Goal: Transaction & Acquisition: Purchase product/service

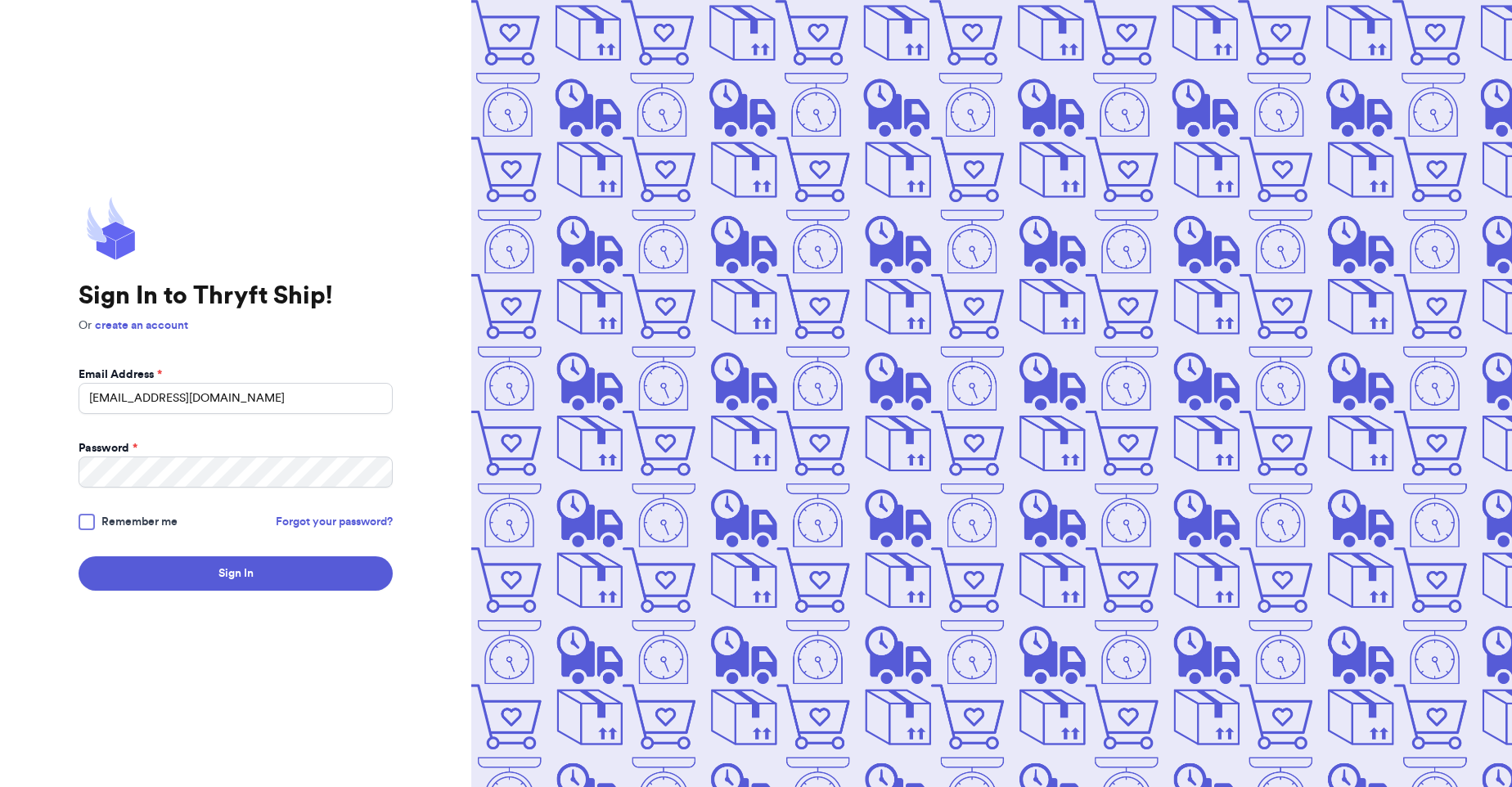
type input "[EMAIL_ADDRESS][DOMAIN_NAME]"
click at [88, 526] on div at bounding box center [87, 522] width 16 height 16
click at [0, 0] on input "Remember me" at bounding box center [0, 0] width 0 height 0
click at [141, 570] on button "Sign In" at bounding box center [236, 574] width 315 height 34
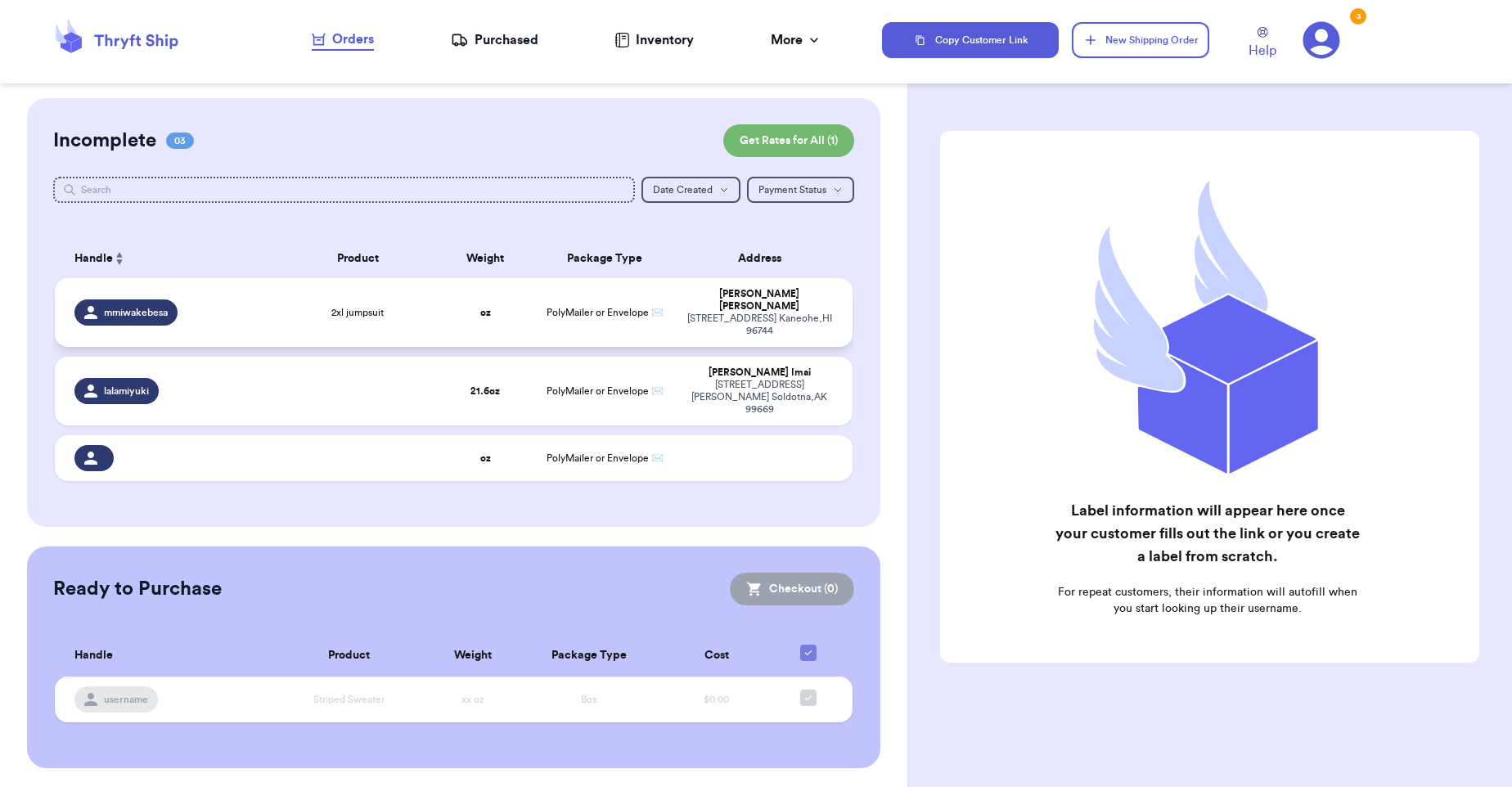
click at [441, 304] on td "oz" at bounding box center [486, 313] width 96 height 69
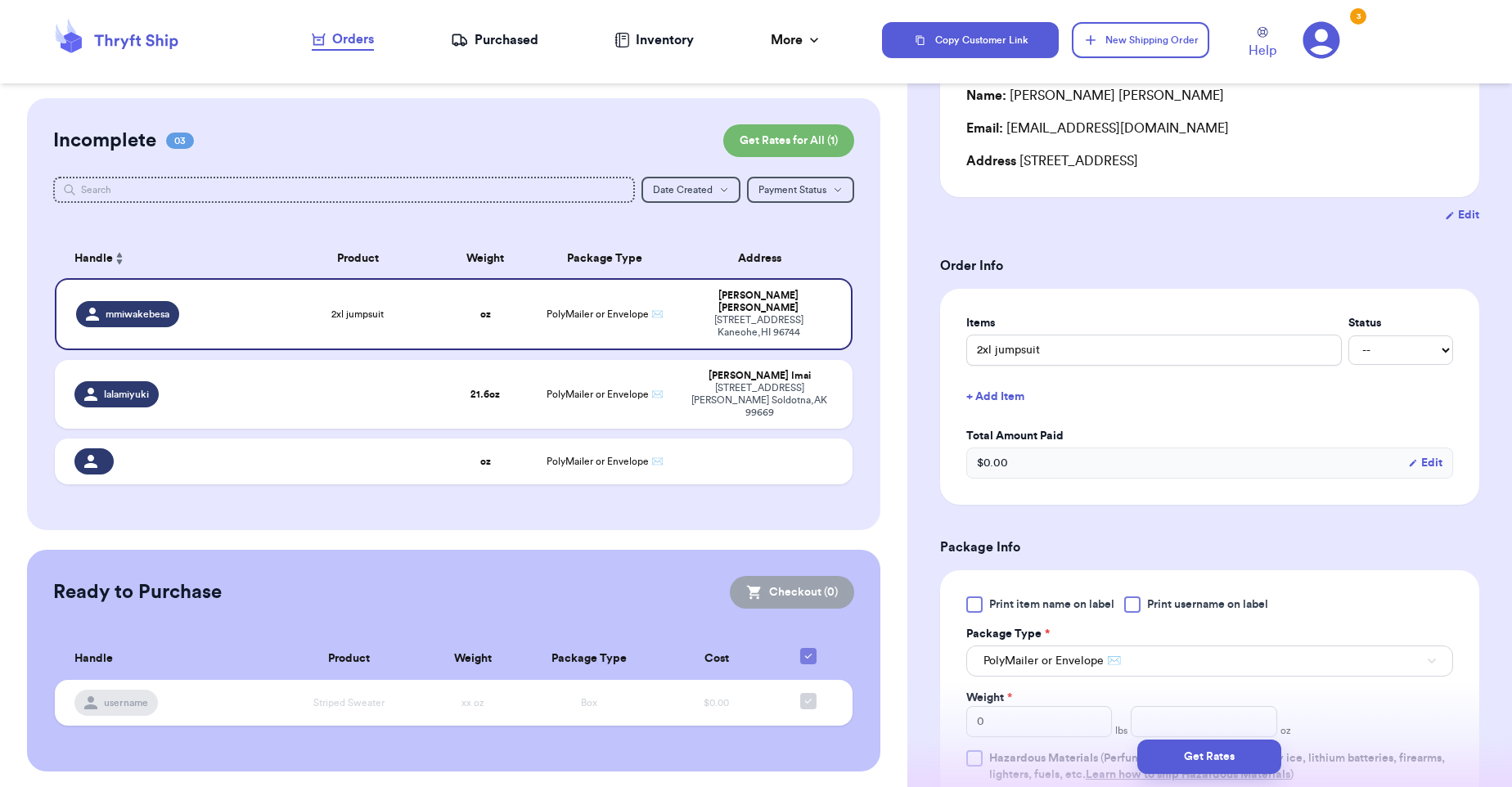
scroll to position [627, 0]
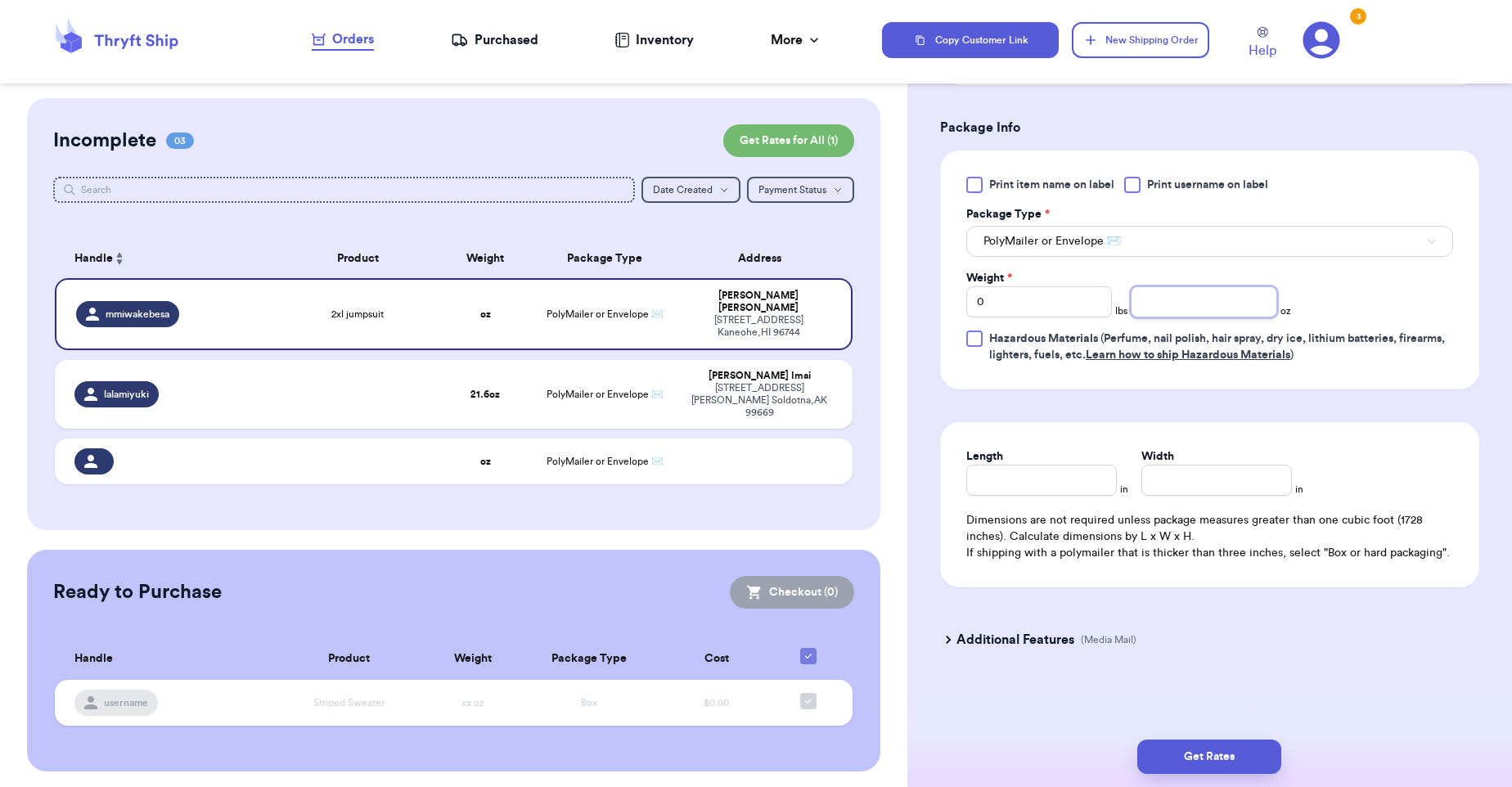
click at [1175, 287] on input "number" at bounding box center [1204, 302] width 146 height 31
type input "9.4"
click at [1250, 752] on button "Get Rates" at bounding box center [1209, 757] width 144 height 34
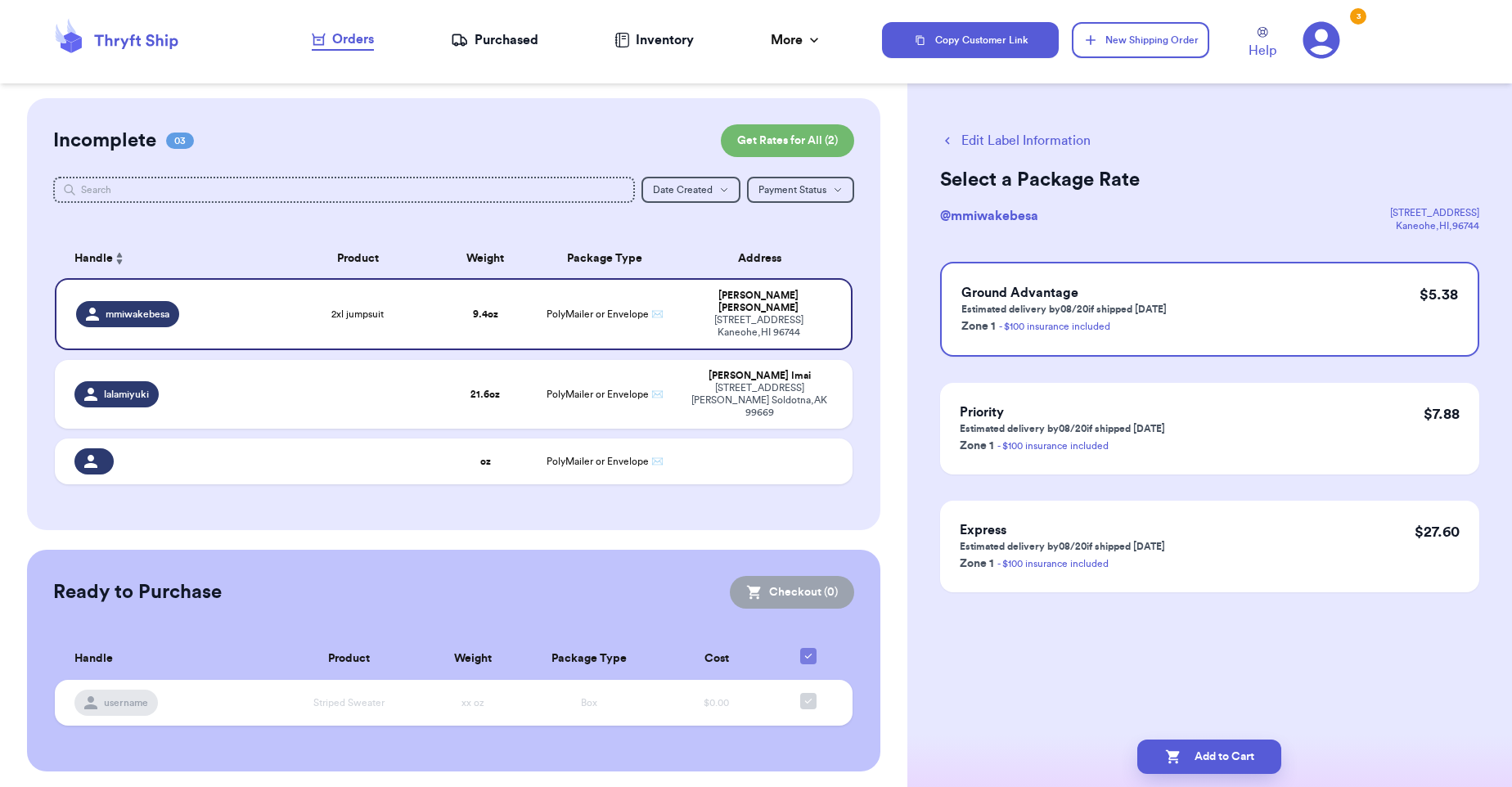
scroll to position [0, 0]
click at [1031, 319] on p "Zone 1 - $100 insurance included" at bounding box center [1064, 325] width 206 height 20
click at [1226, 747] on button "Add to Cart" at bounding box center [1209, 757] width 144 height 34
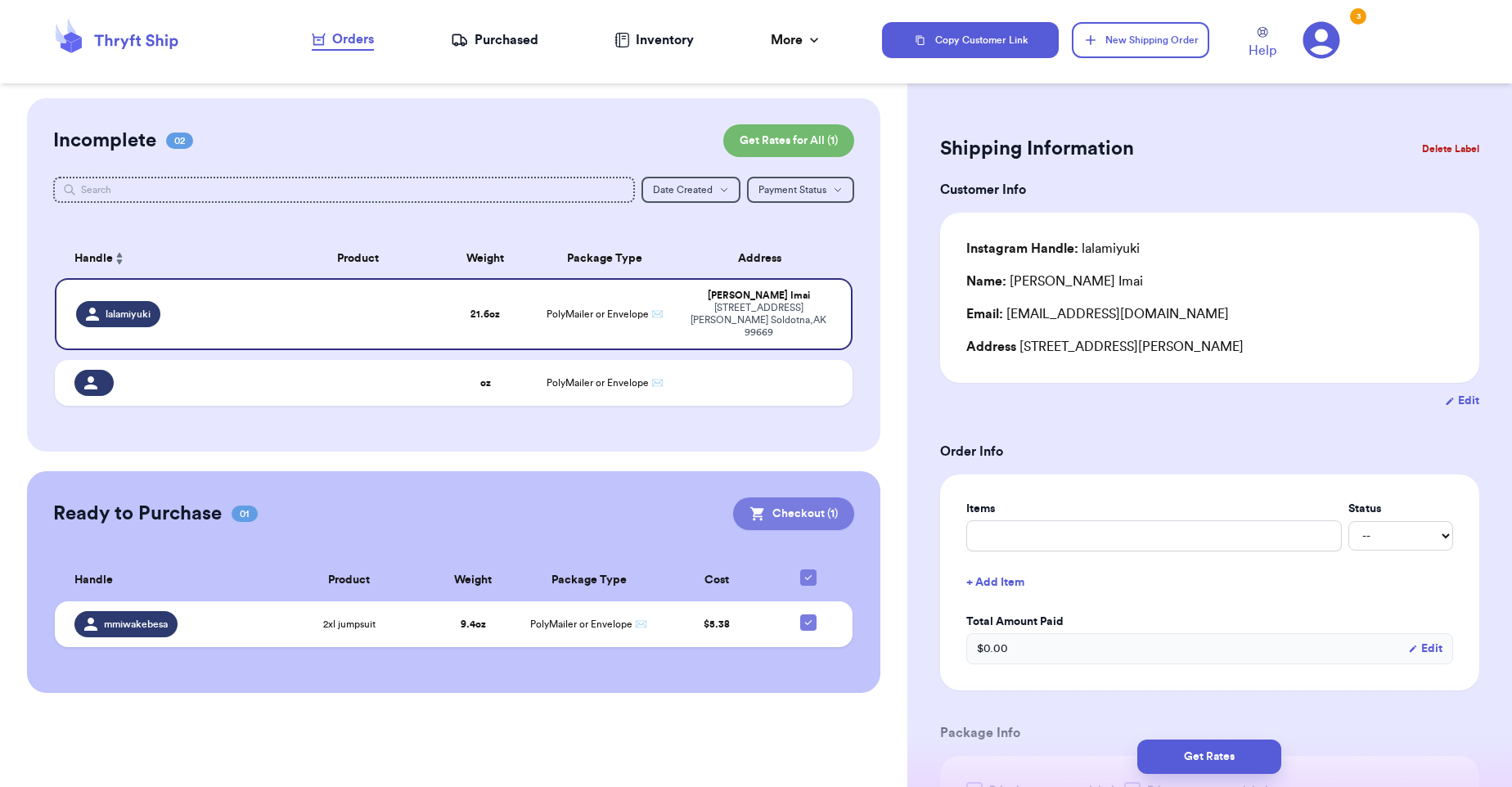
click at [821, 500] on button "Checkout ( 1 )" at bounding box center [794, 514] width 121 height 33
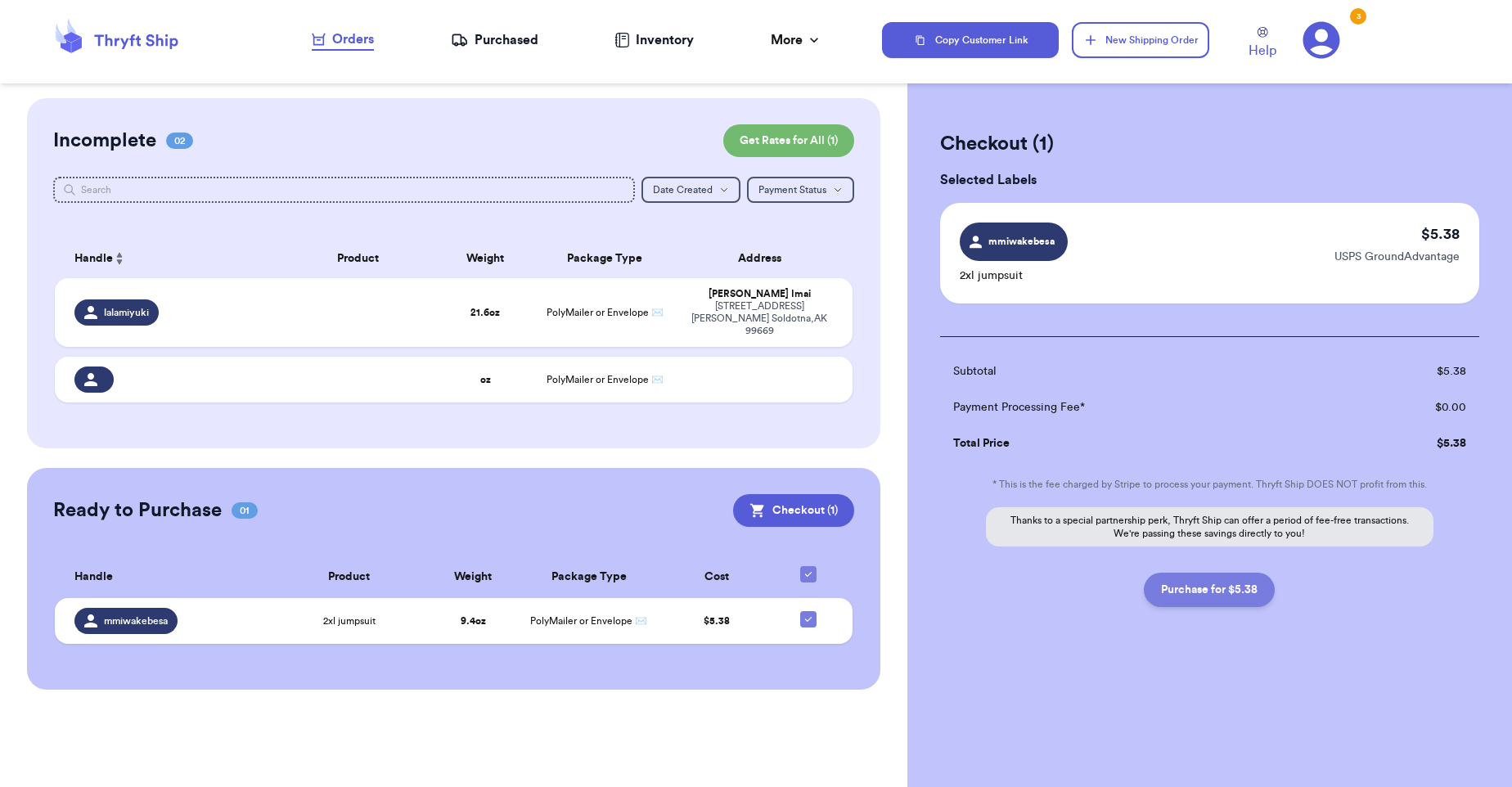
click at [1225, 594] on button "Purchase for $5.38" at bounding box center [1209, 590] width 131 height 34
checkbox input "false"
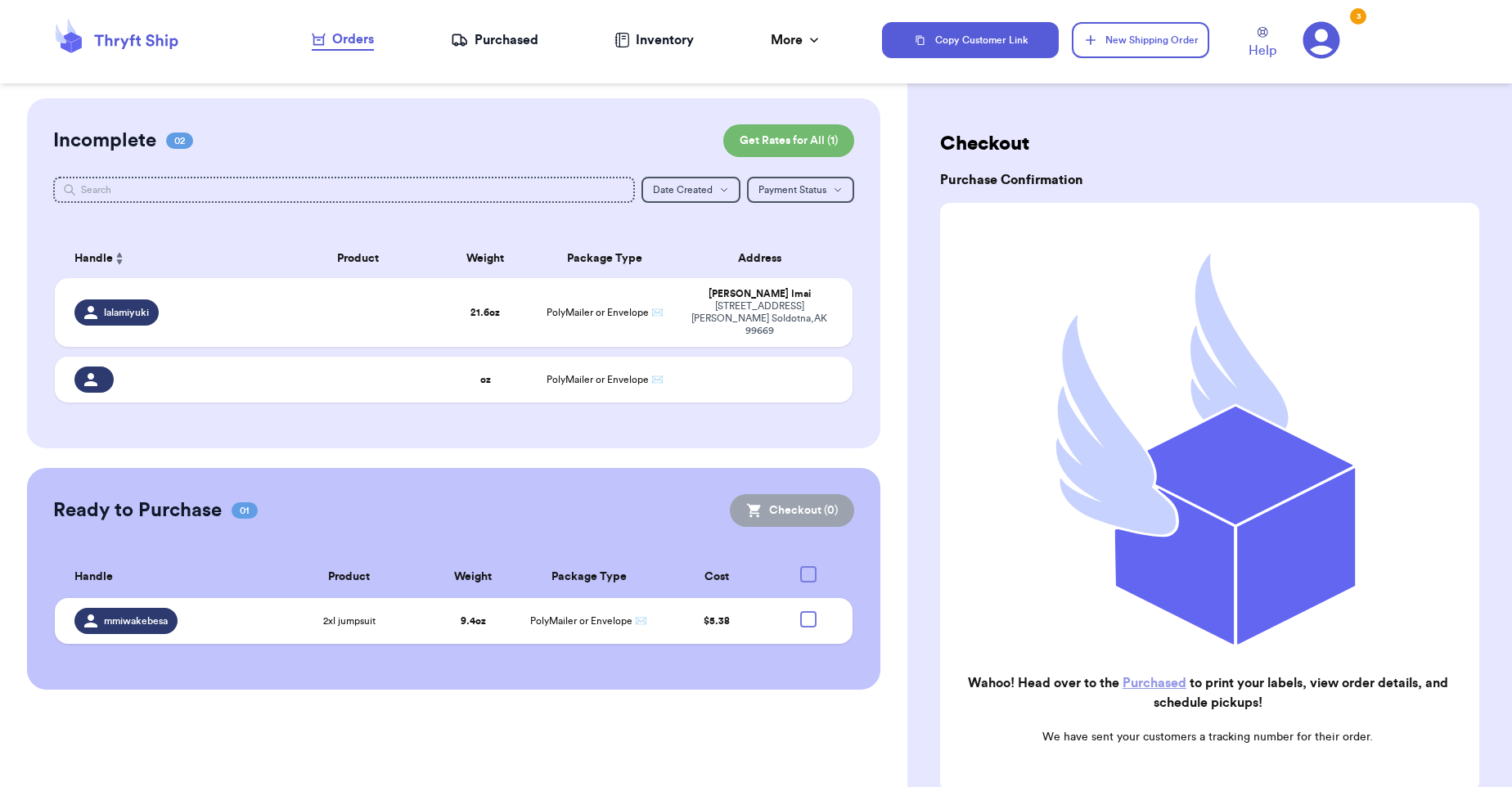
checkbox input "true"
click at [489, 316] on td "21.6 oz" at bounding box center [486, 313] width 96 height 69
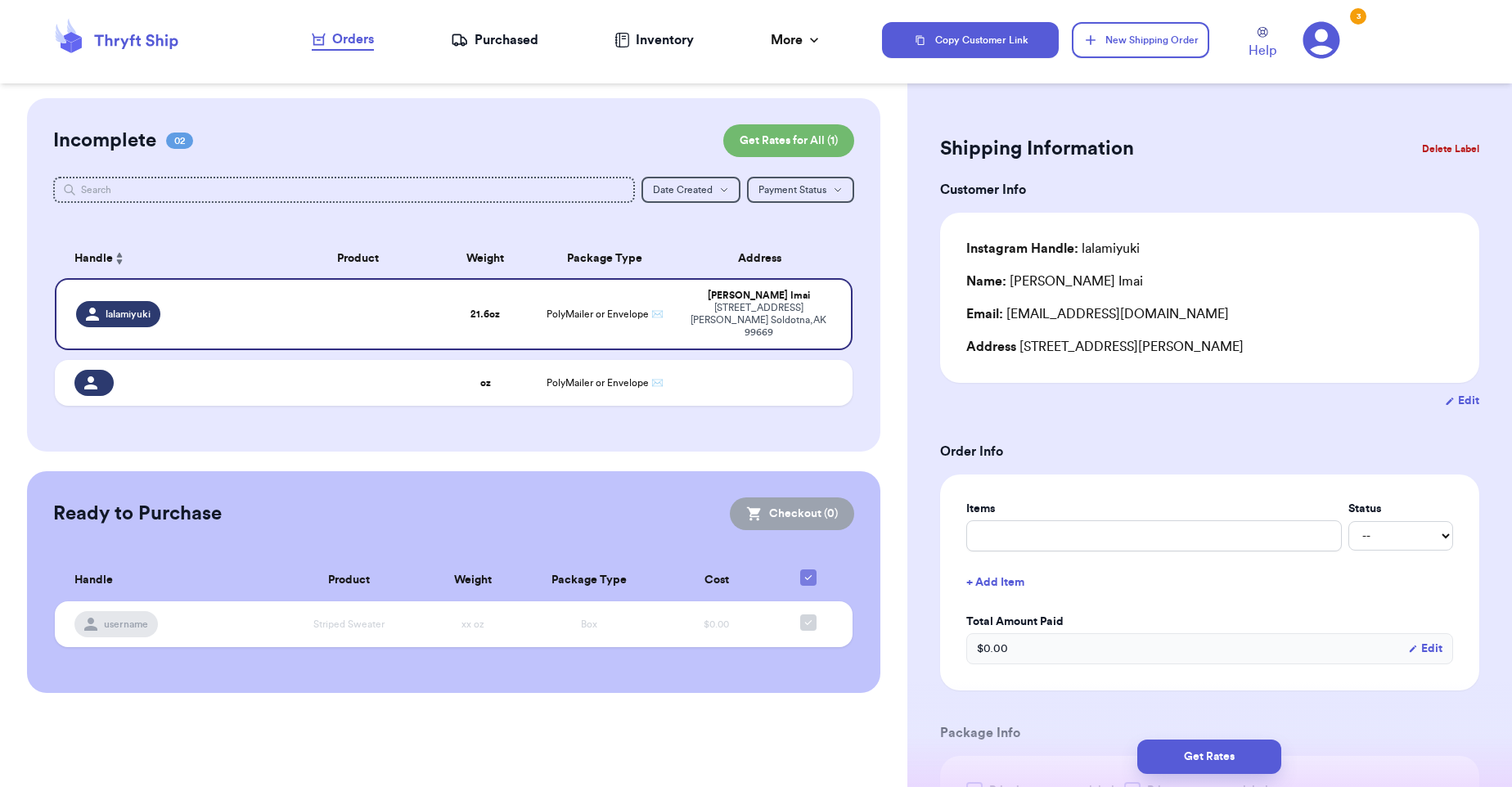
click at [1432, 156] on button "Delete Label" at bounding box center [1451, 149] width 71 height 36
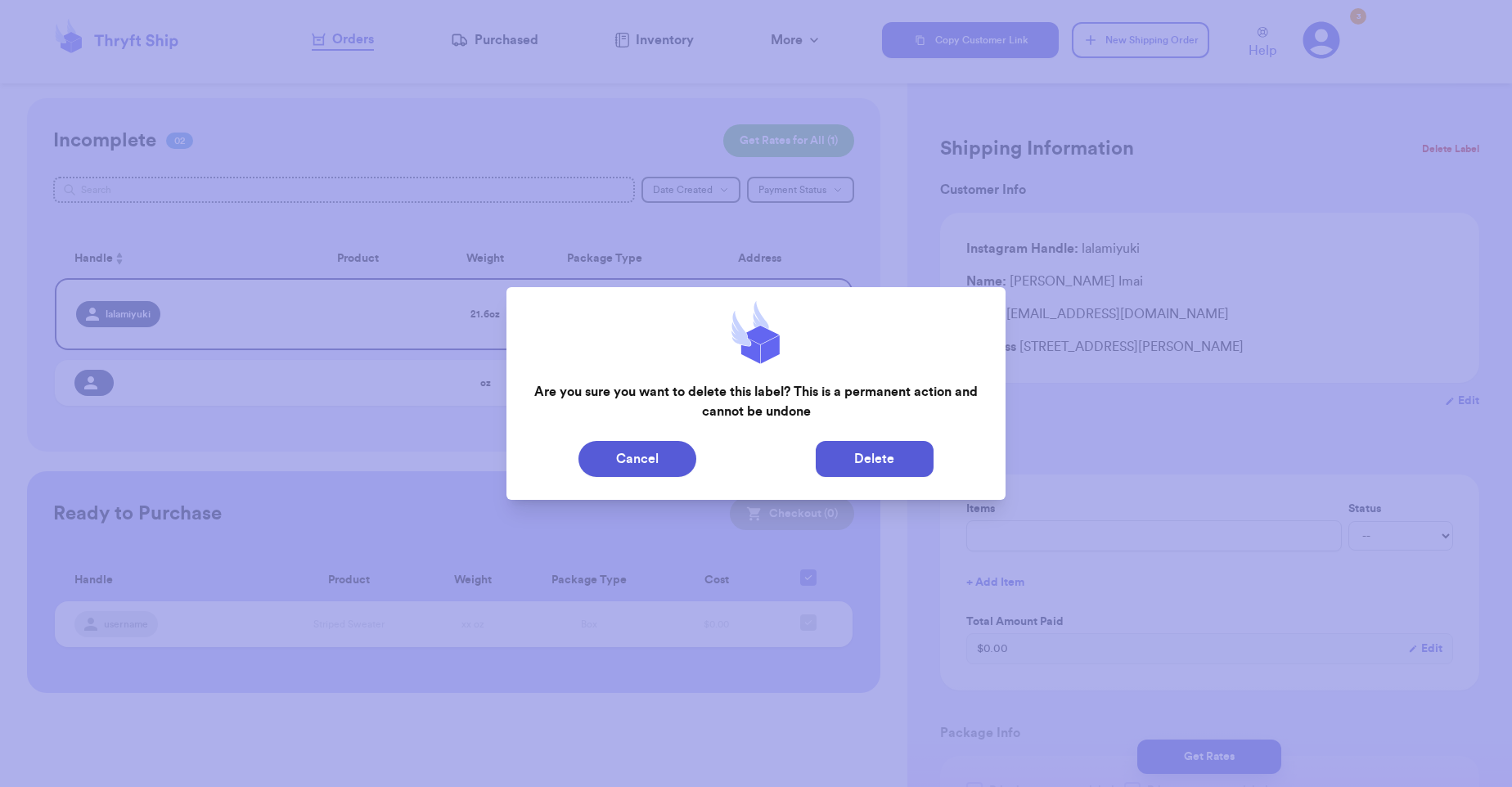
click at [913, 462] on button "Delete" at bounding box center [875, 460] width 118 height 36
type input "0"
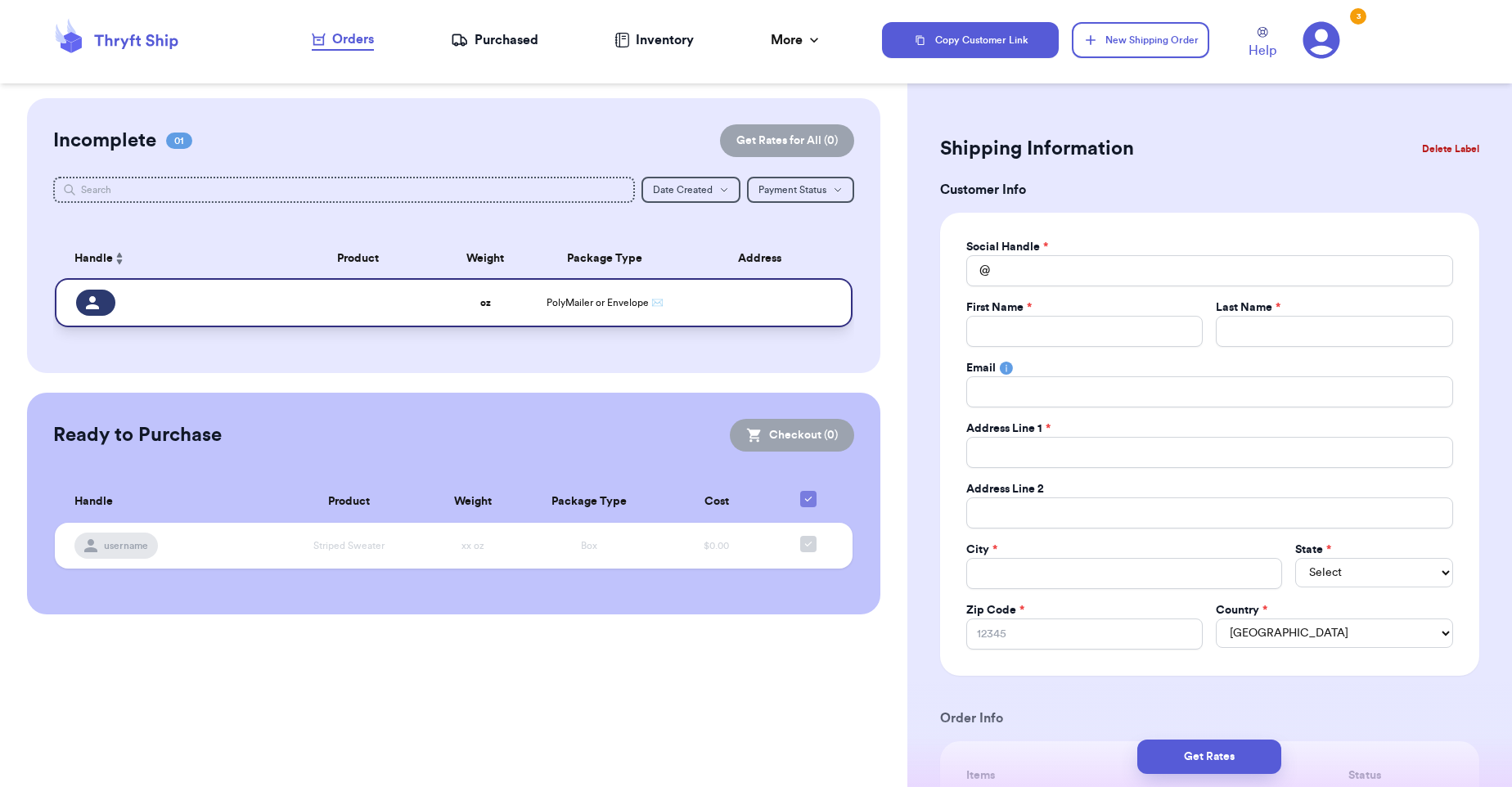
click at [732, 293] on td at bounding box center [764, 303] width 175 height 49
click at [1441, 136] on button "Delete Label" at bounding box center [1451, 149] width 71 height 36
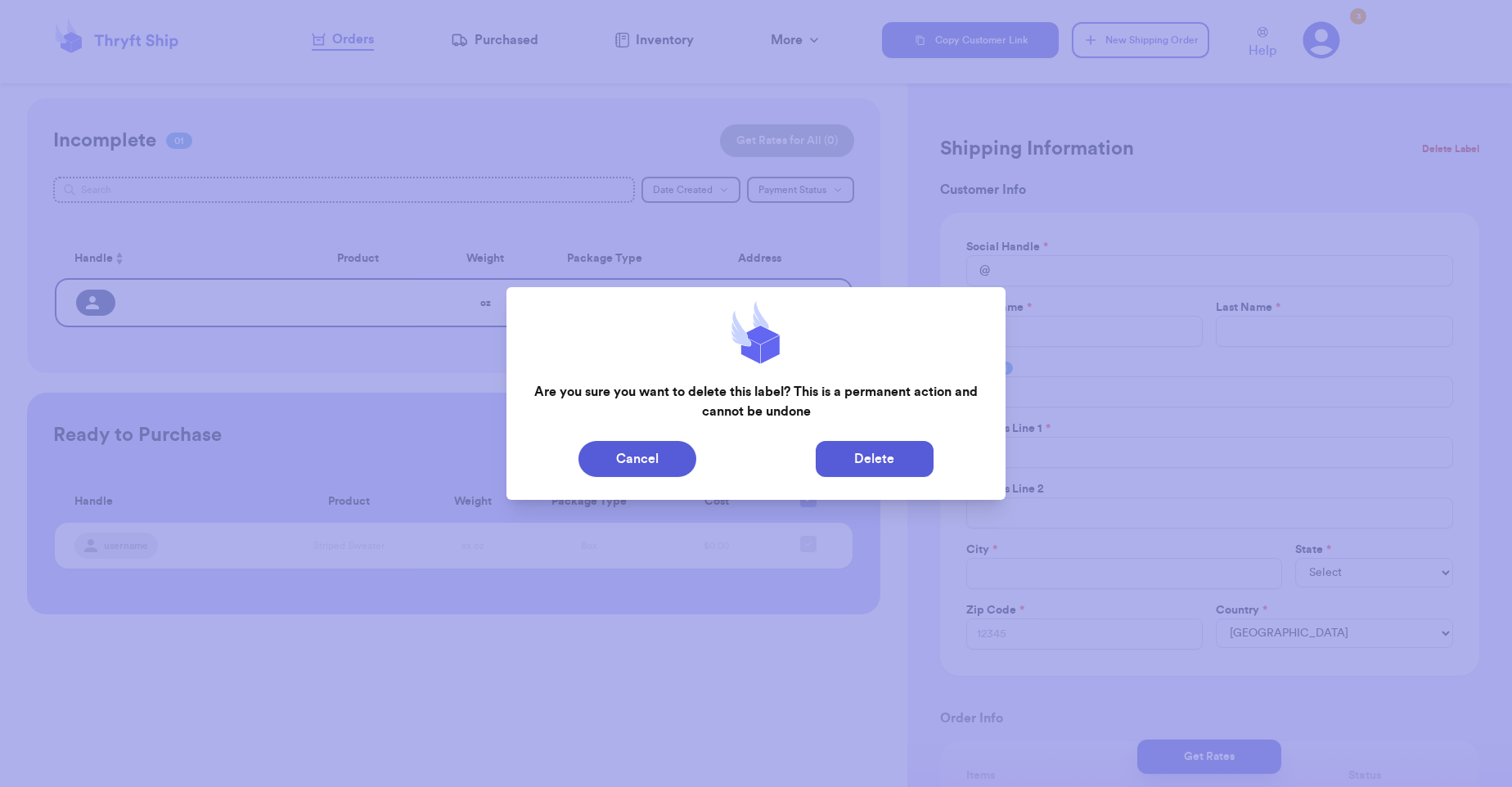
click at [884, 471] on button "Delete" at bounding box center [875, 460] width 118 height 36
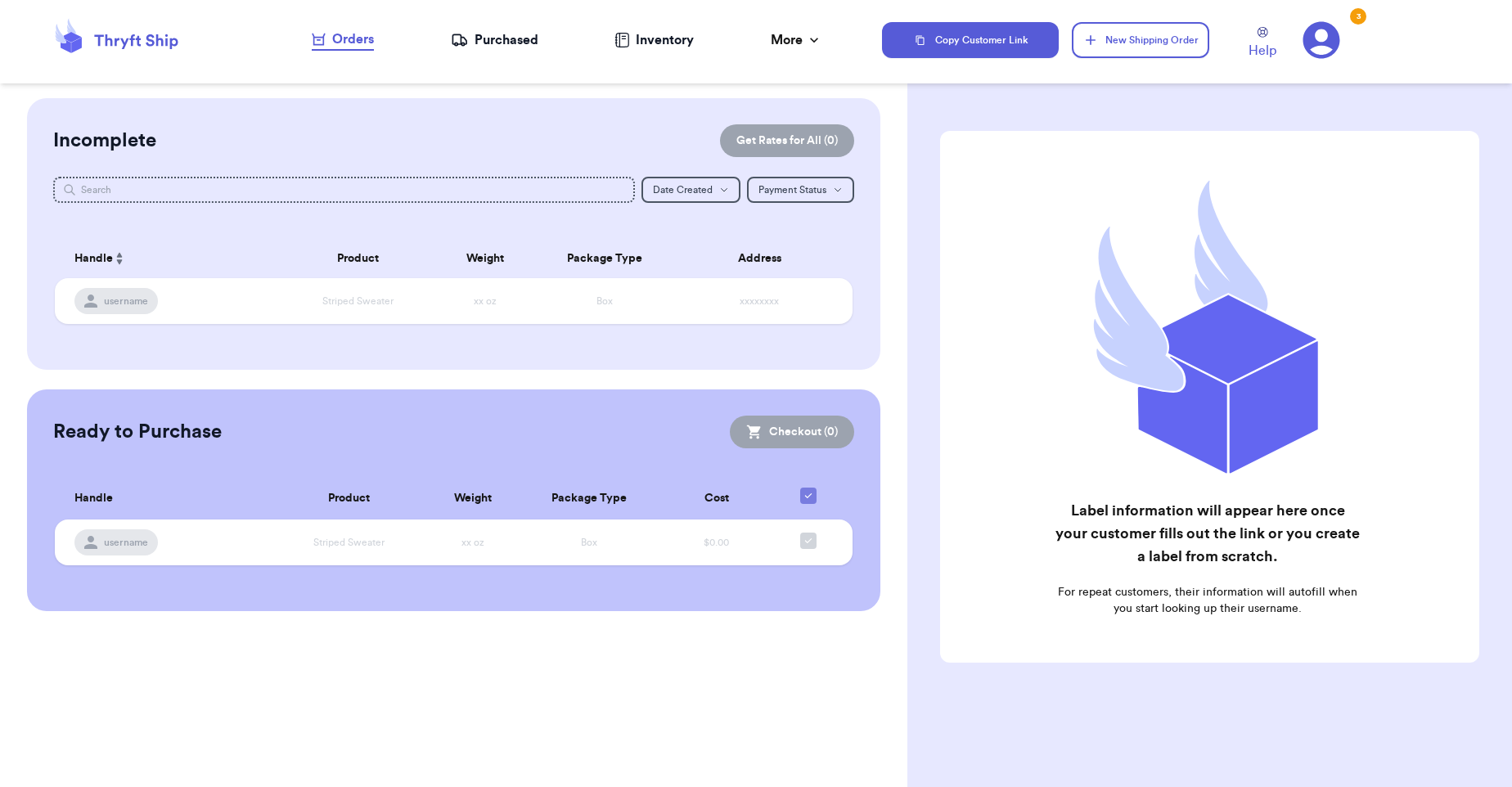
click at [507, 35] on div "Purchased" at bounding box center [494, 40] width 88 height 20
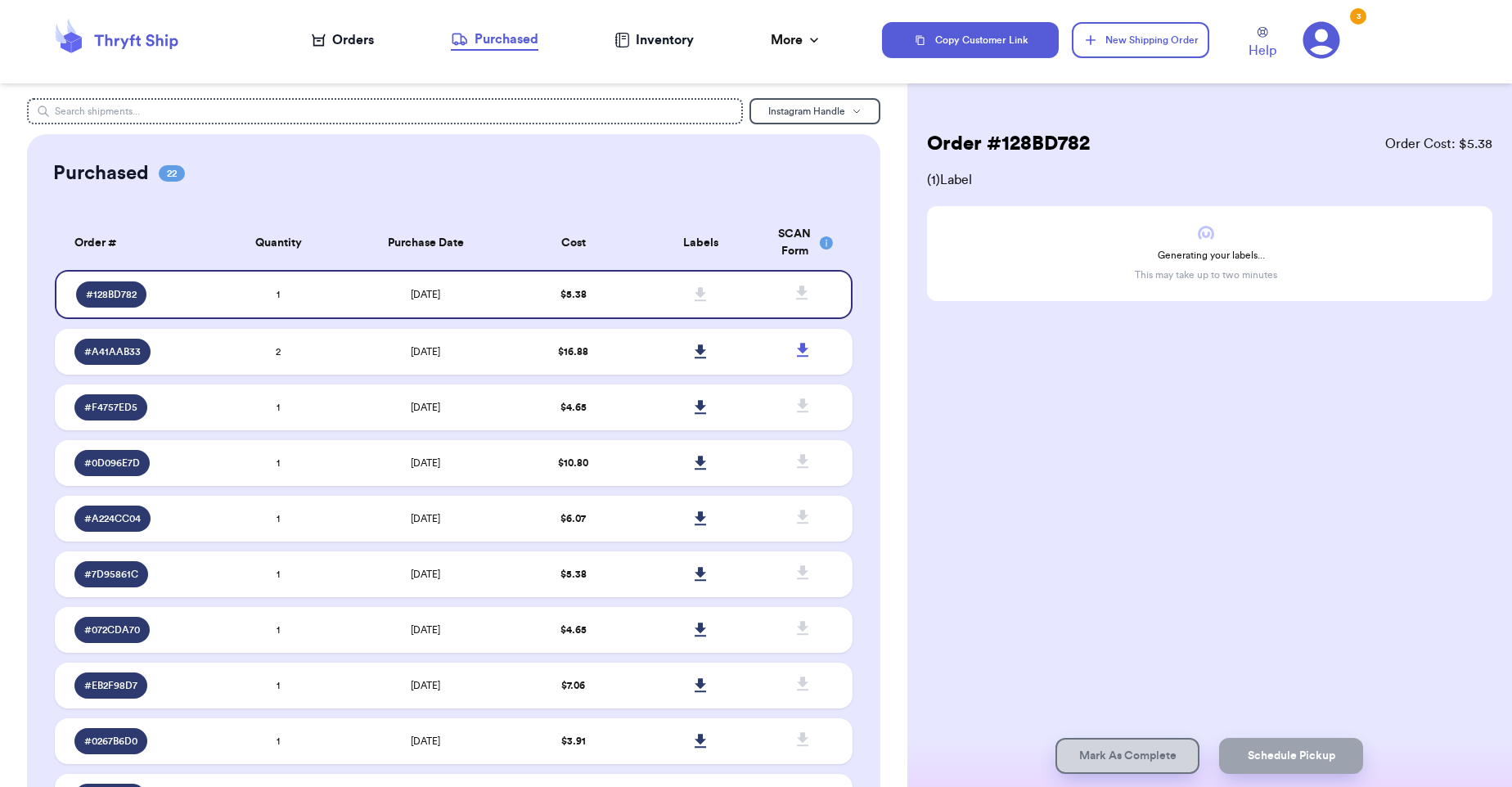
click at [356, 46] on div "Orders" at bounding box center [343, 40] width 63 height 20
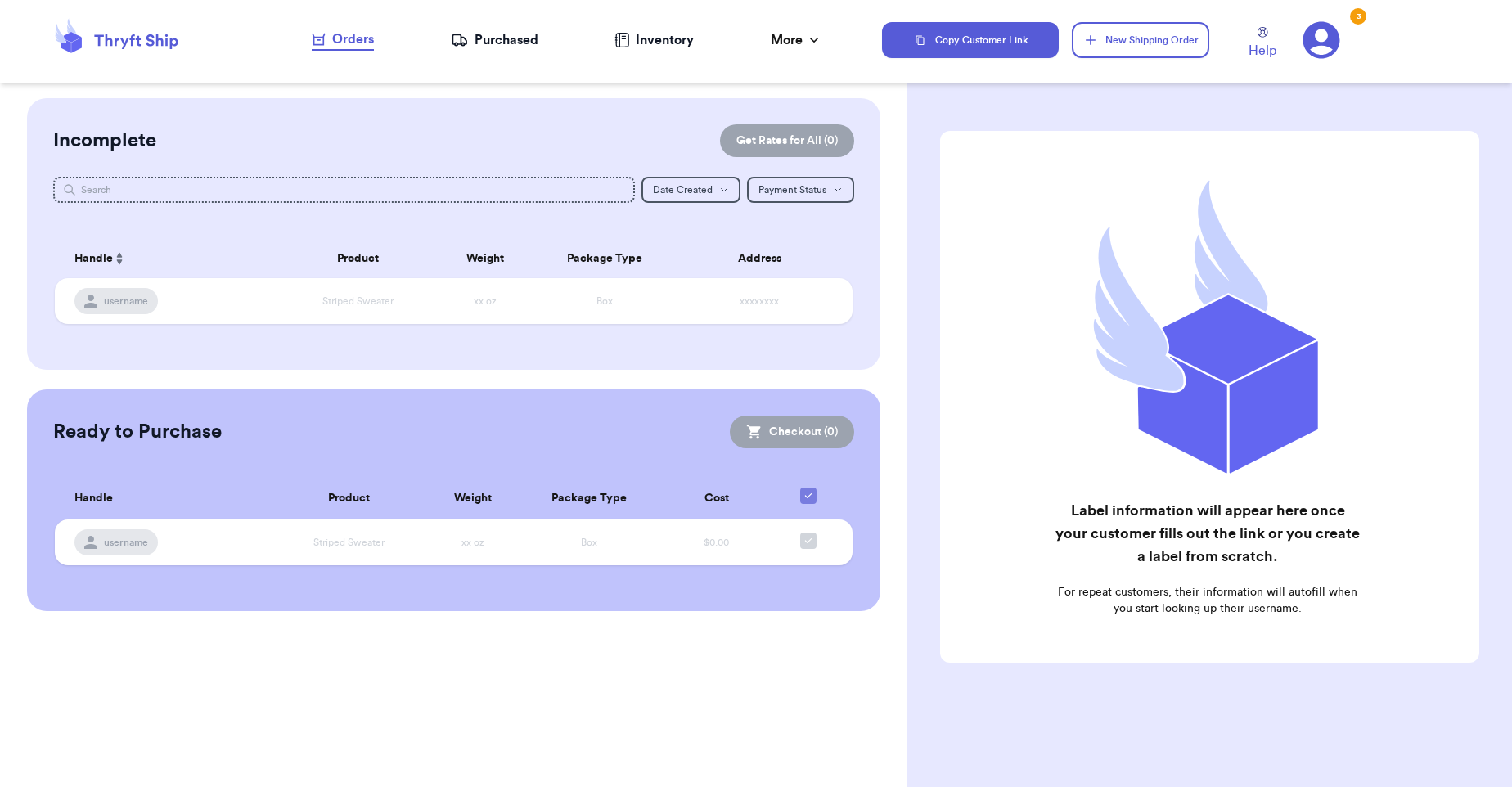
click at [472, 38] on div "Purchased" at bounding box center [494, 40] width 88 height 20
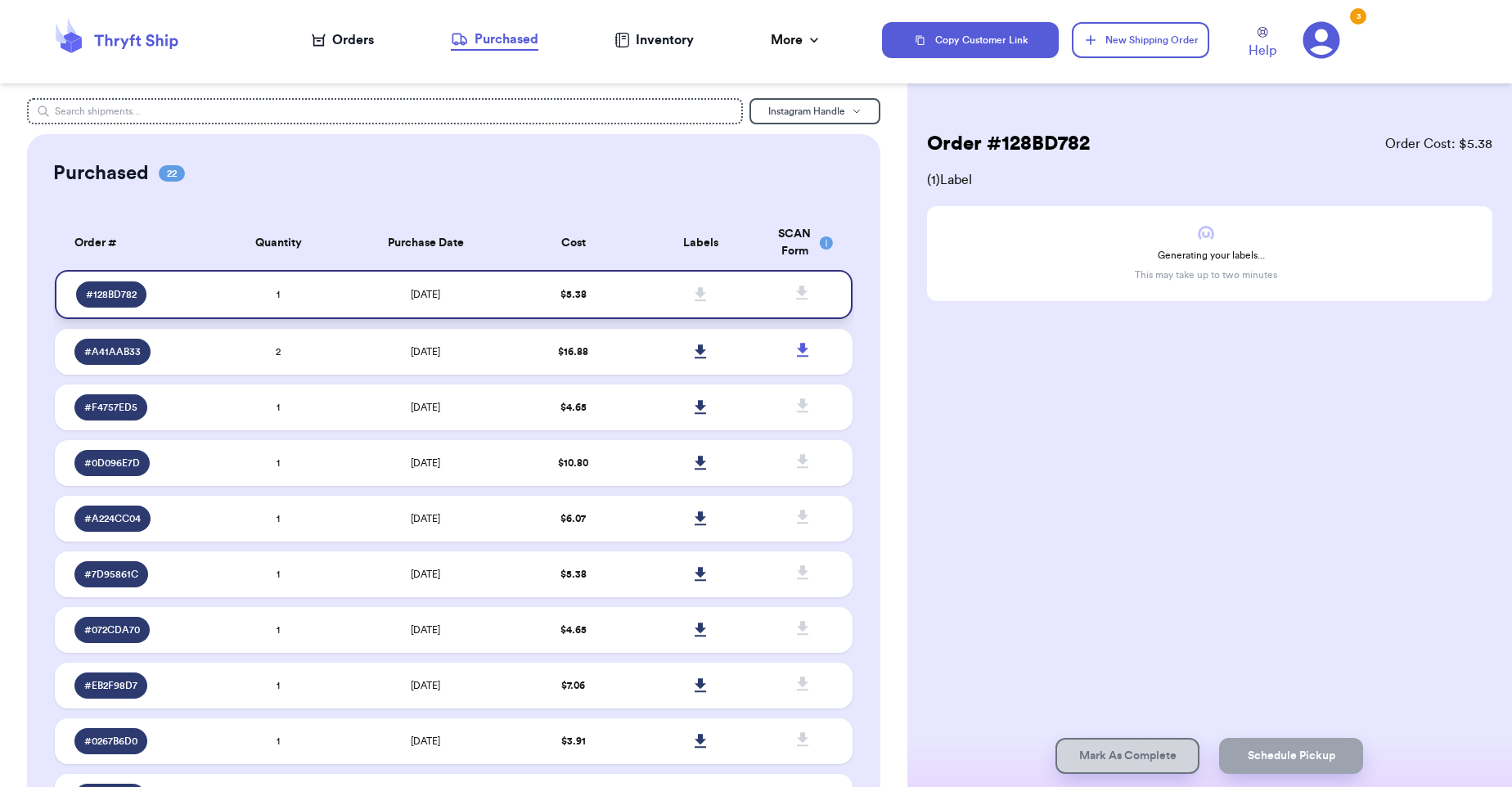
click at [694, 293] on icon at bounding box center [700, 294] width 12 height 14
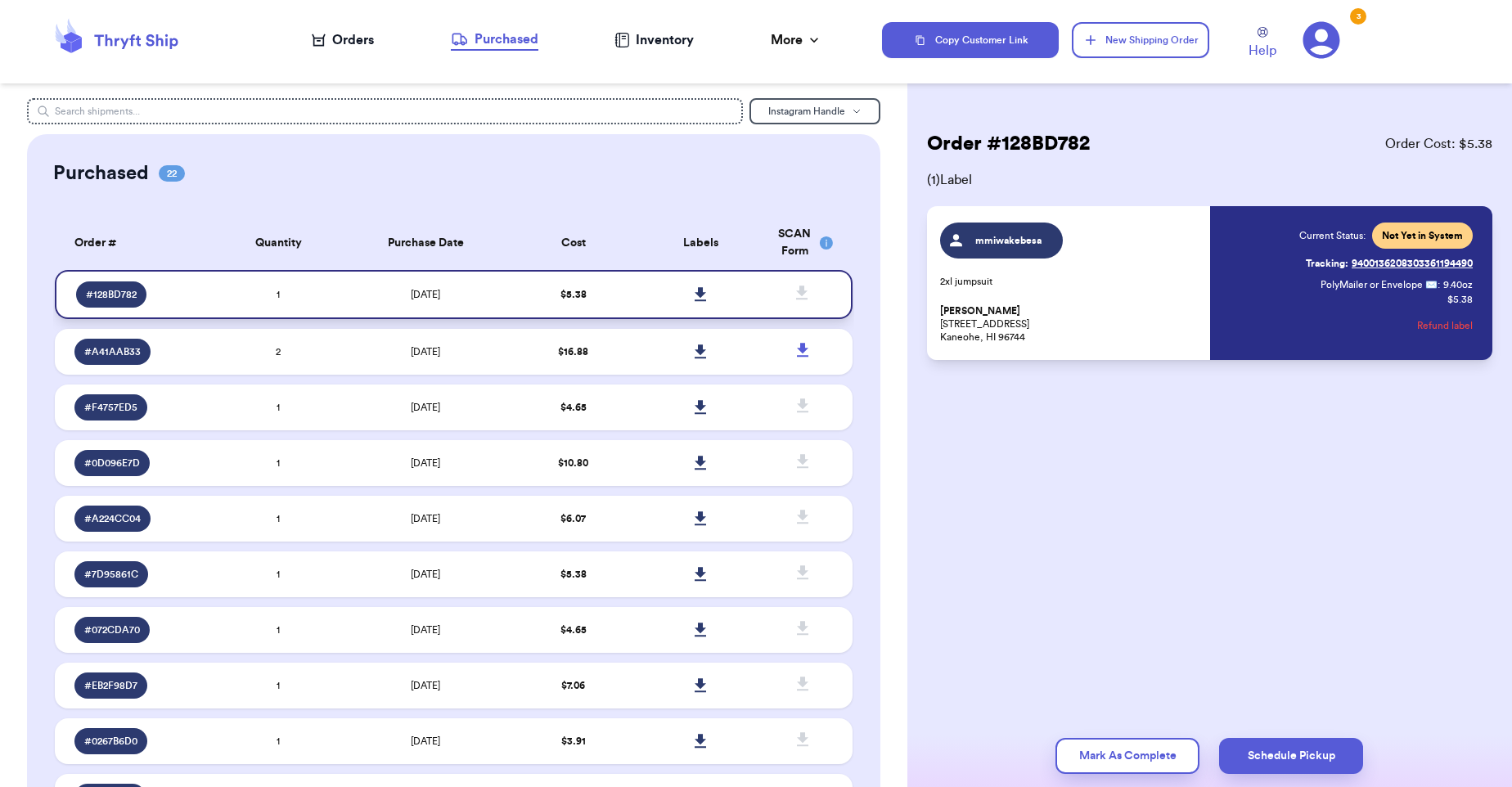
click at [694, 297] on icon at bounding box center [701, 295] width 13 height 15
